Goal: Task Accomplishment & Management: Manage account settings

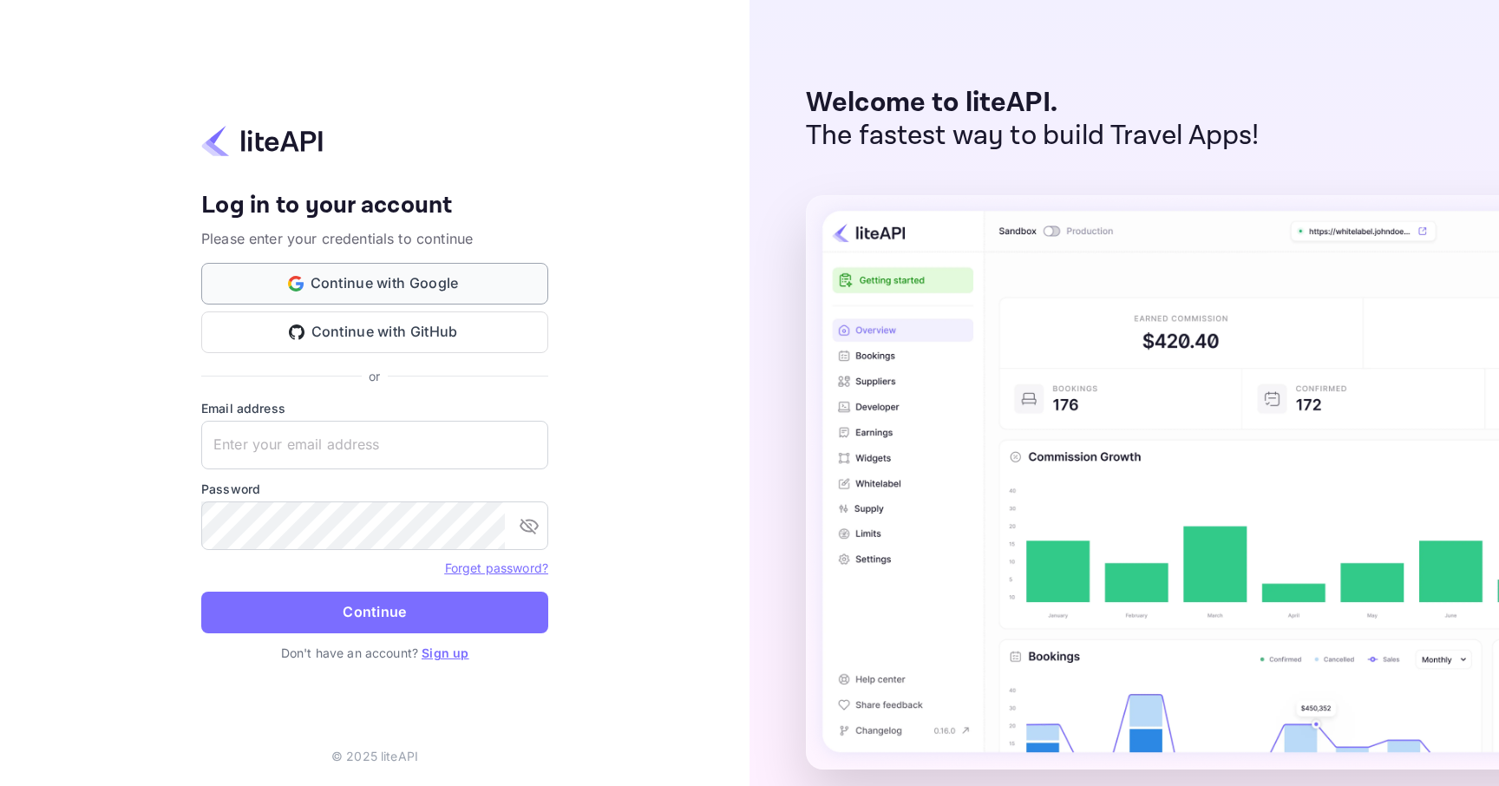
type input "a.elalaoui@nuitee.com"
click at [388, 284] on button "Continue with Google" at bounding box center [374, 284] width 347 height 42
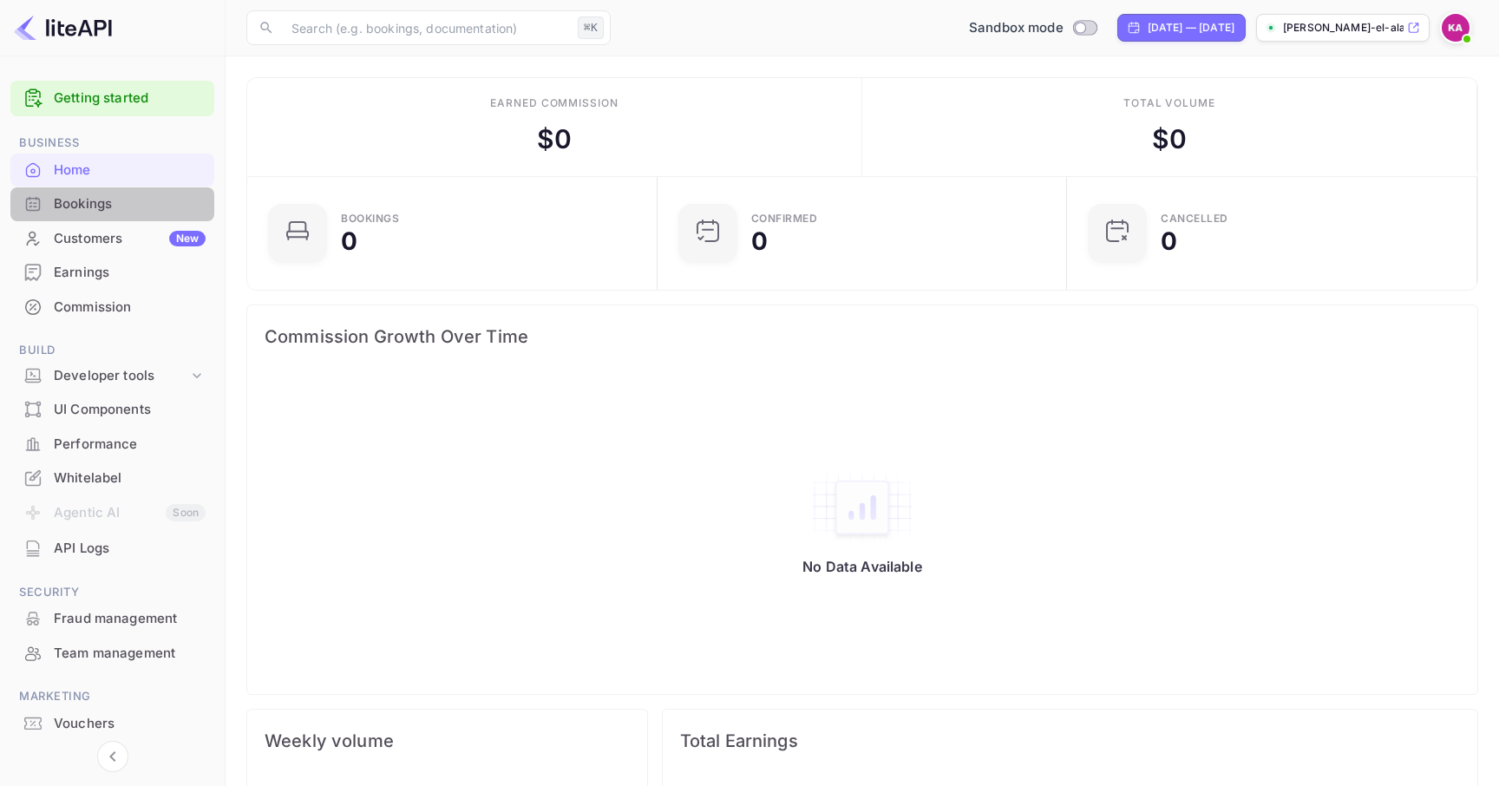
click at [122, 214] on div "Bookings" at bounding box center [112, 204] width 204 height 34
